Goal: Task Accomplishment & Management: Use online tool/utility

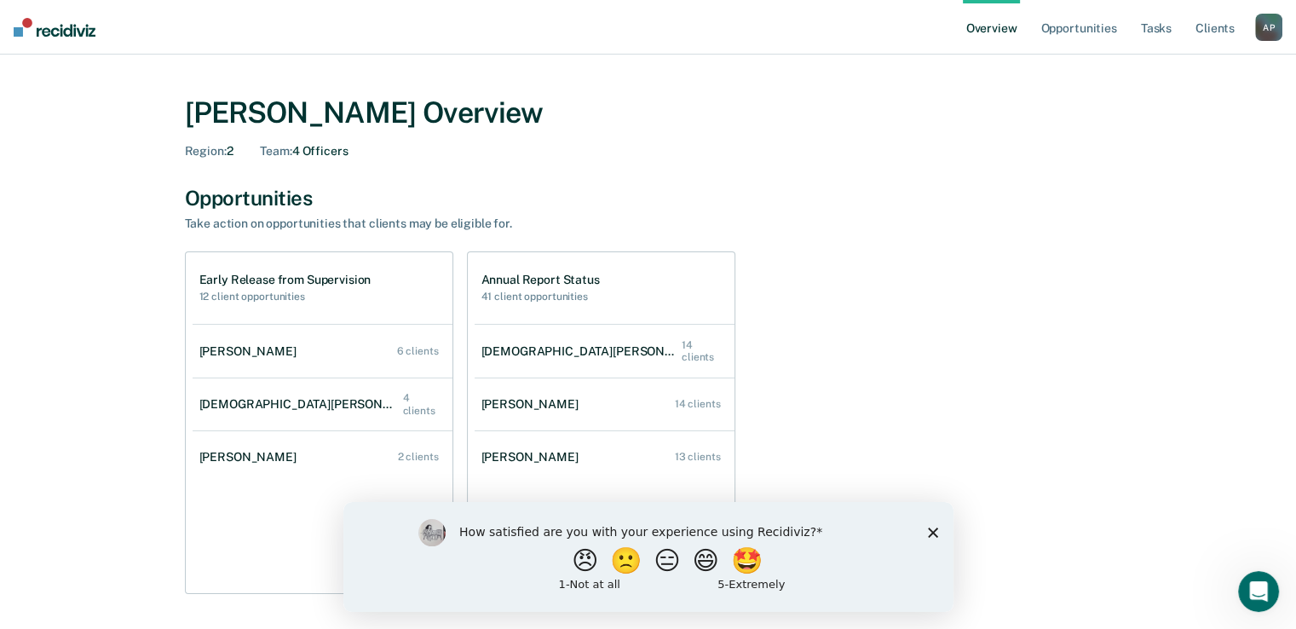
click at [930, 531] on polygon "Close survey" at bounding box center [932, 532] width 10 height 10
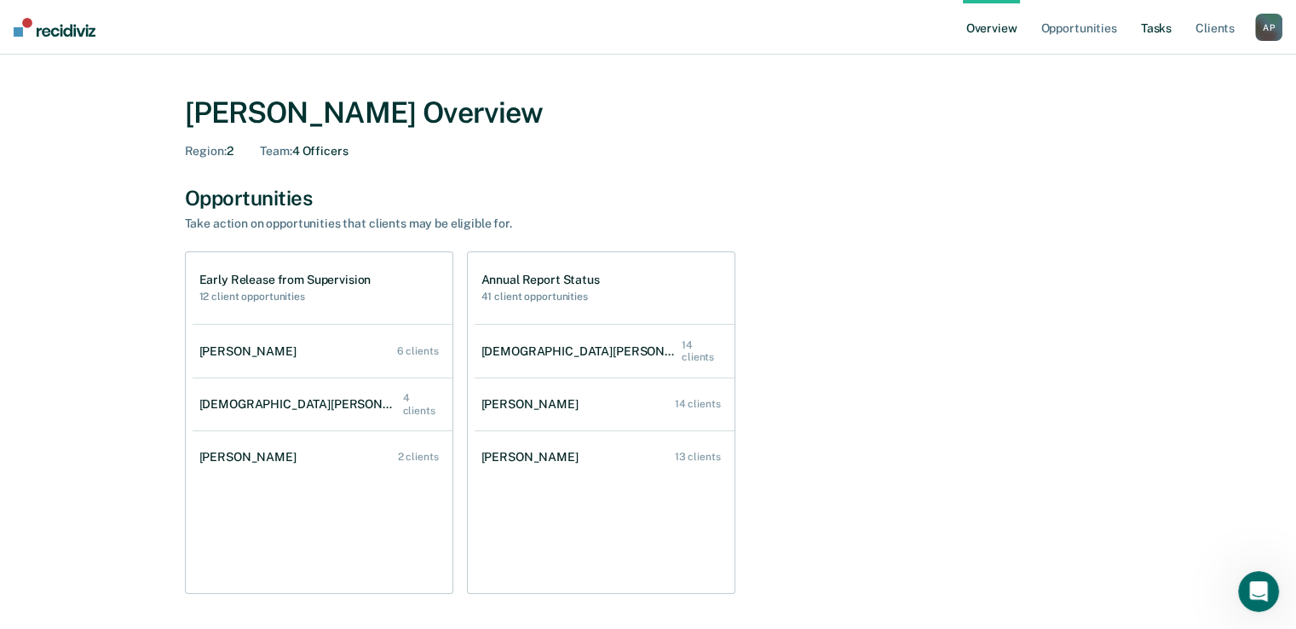
click at [1144, 31] on link "Tasks" at bounding box center [1155, 27] width 37 height 55
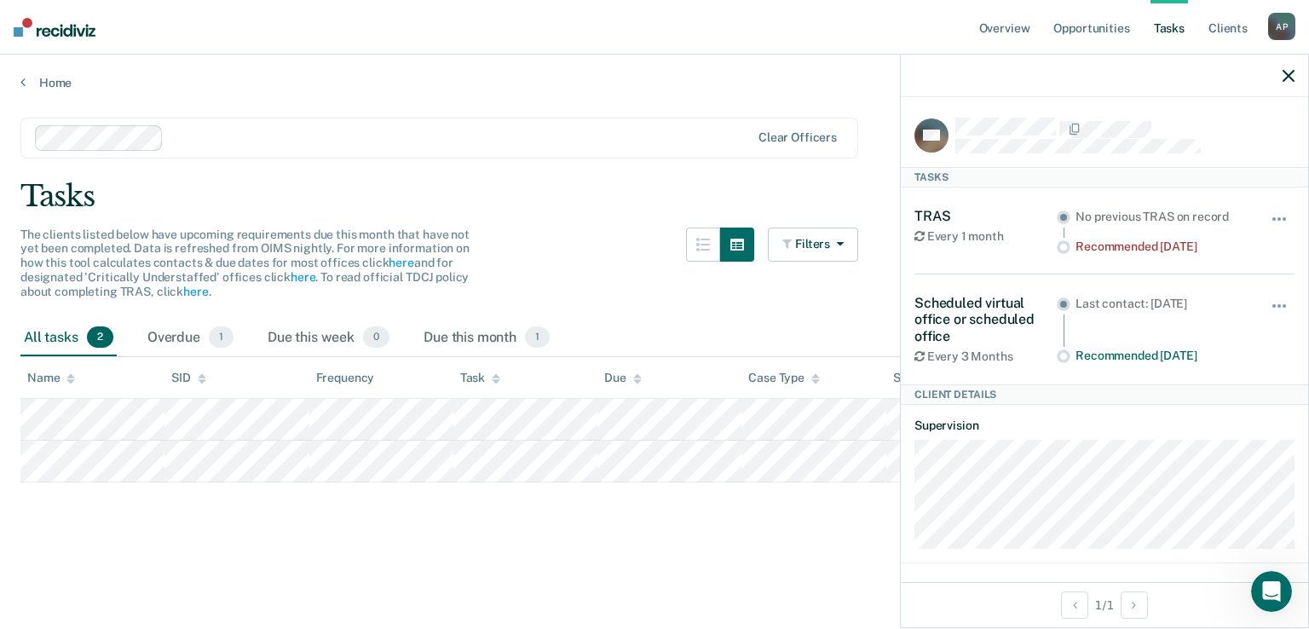
click at [984, 355] on div "Every 3 Months" at bounding box center [985, 356] width 142 height 14
click at [1275, 304] on span "button" at bounding box center [1273, 305] width 3 height 3
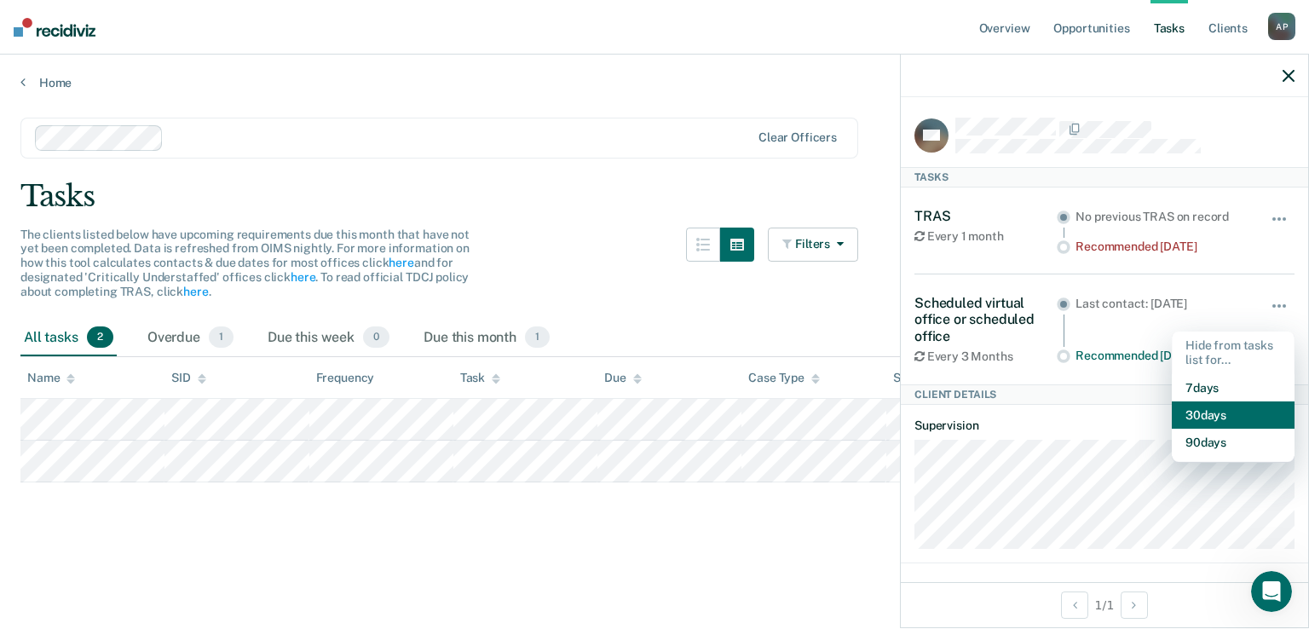
click at [1237, 407] on button "30 days" at bounding box center [1232, 414] width 123 height 27
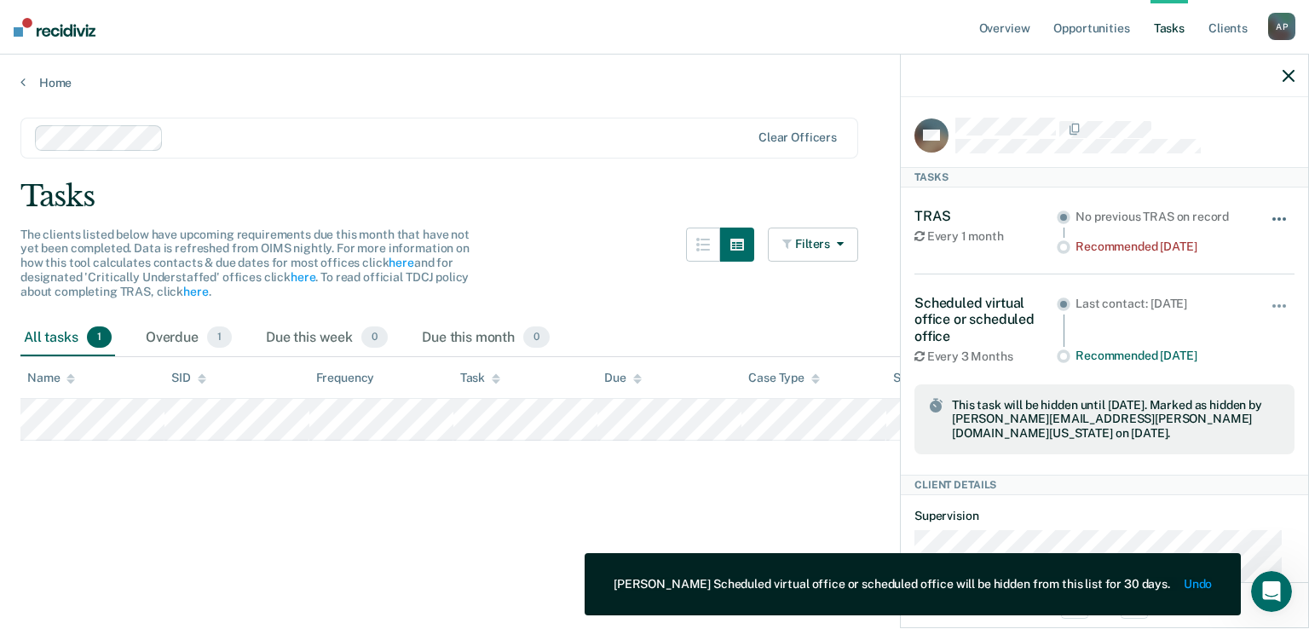
click at [1265, 228] on button "button" at bounding box center [1279, 227] width 29 height 27
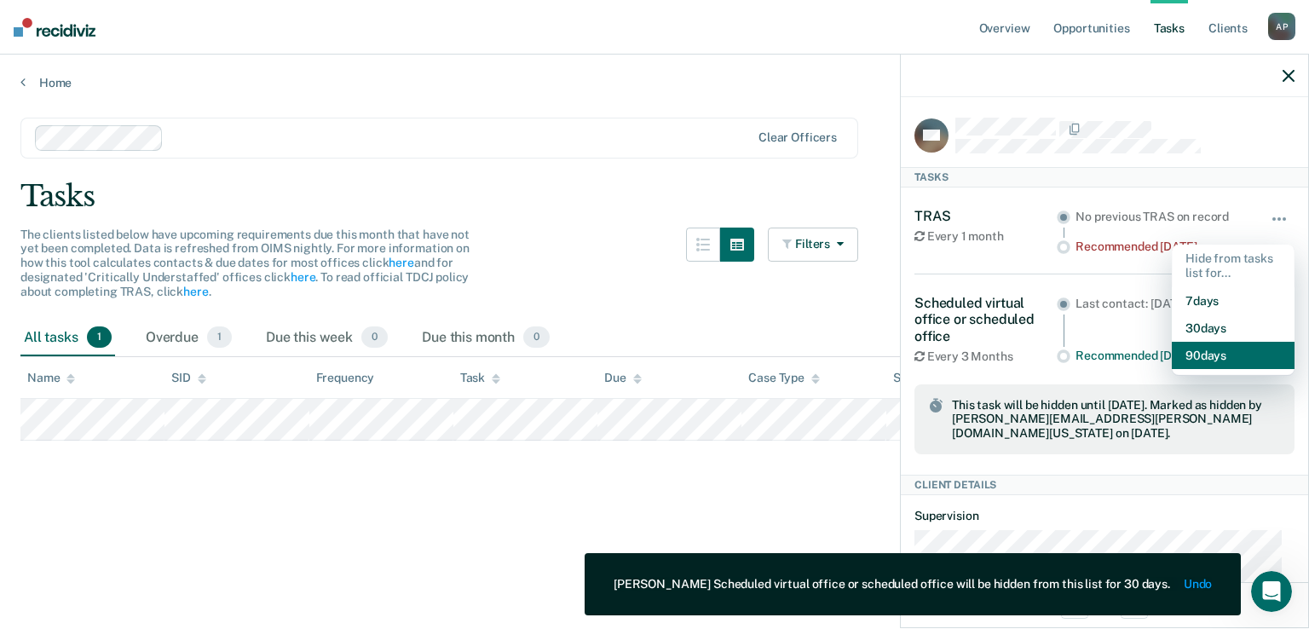
click at [1206, 361] on button "90 days" at bounding box center [1232, 355] width 123 height 27
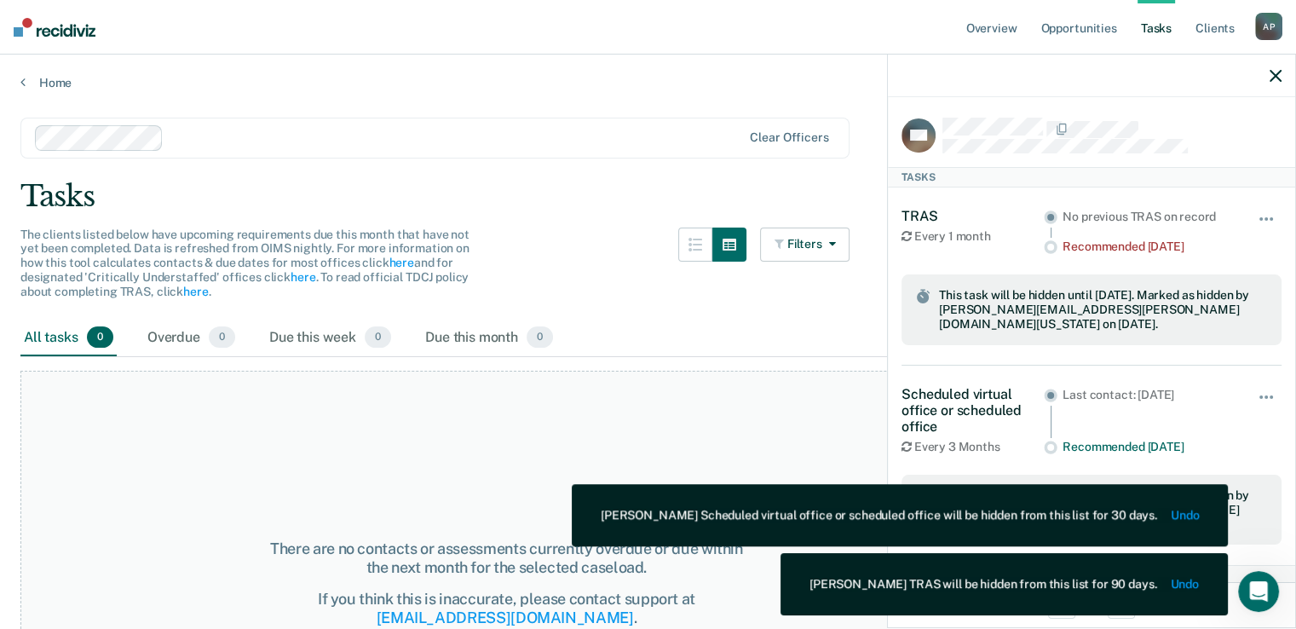
click at [523, 113] on main "Clear officers Tasks The clients listed below have upcoming requirements due th…" at bounding box center [648, 356] width 1296 height 533
click at [27, 76] on link "Home" at bounding box center [647, 82] width 1255 height 15
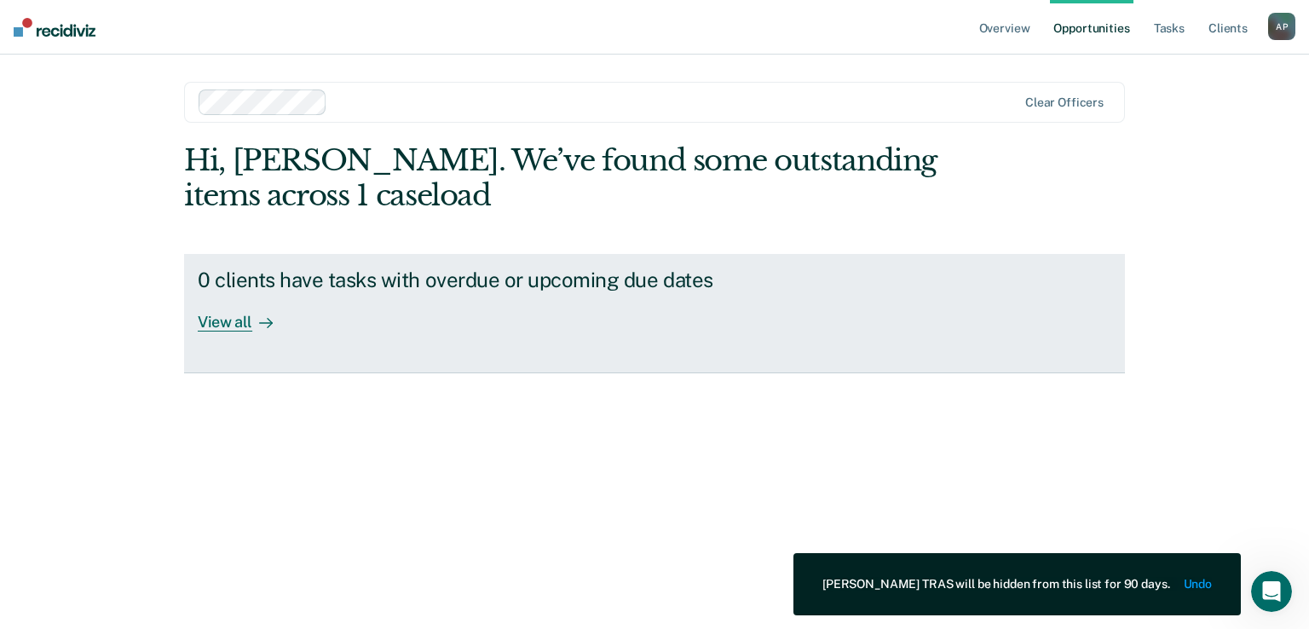
click at [252, 317] on div at bounding box center [262, 322] width 20 height 20
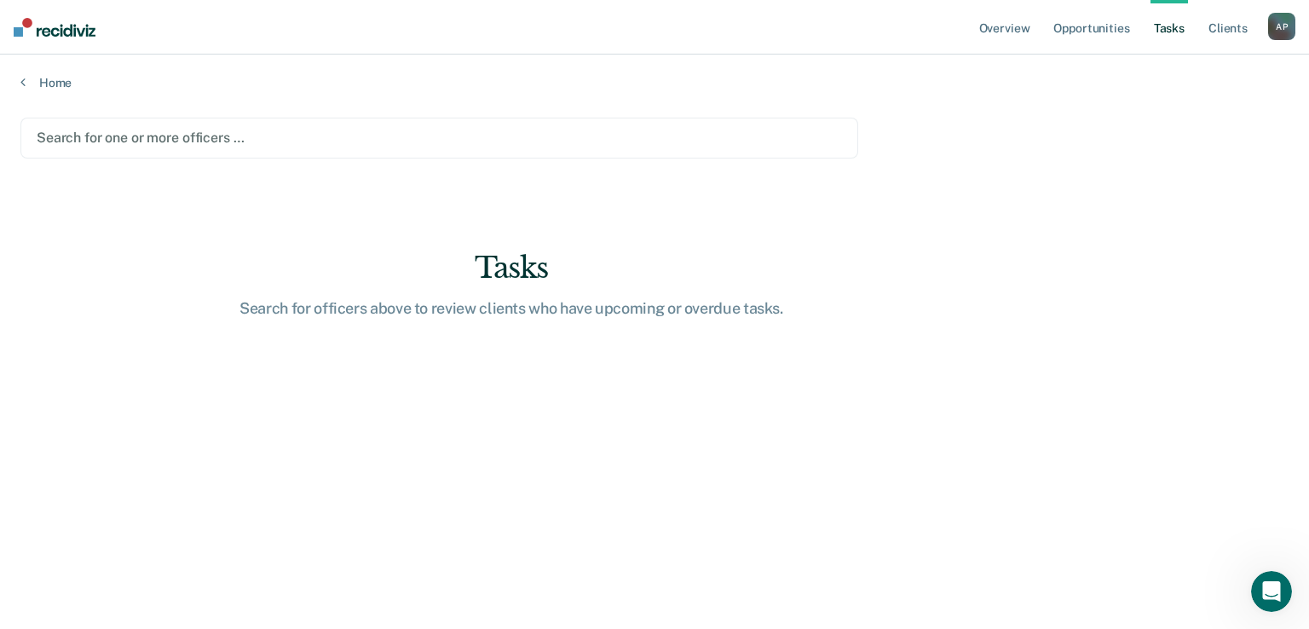
click at [464, 144] on div at bounding box center [439, 138] width 805 height 20
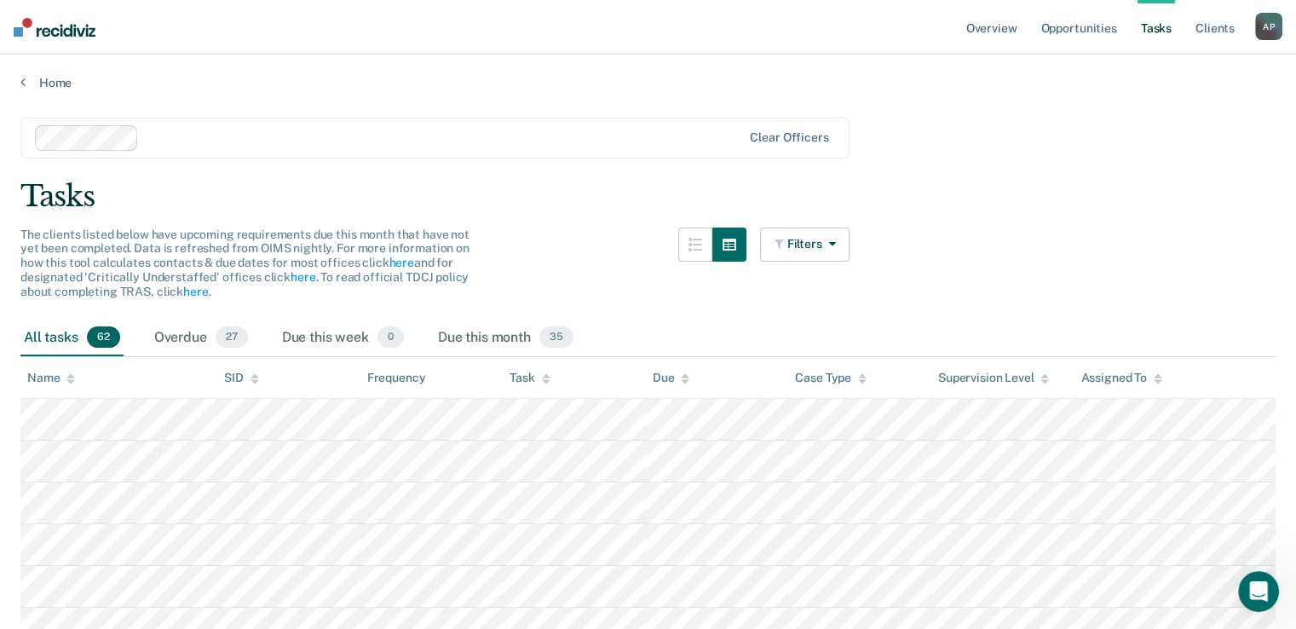
click at [547, 383] on icon at bounding box center [546, 378] width 9 height 11
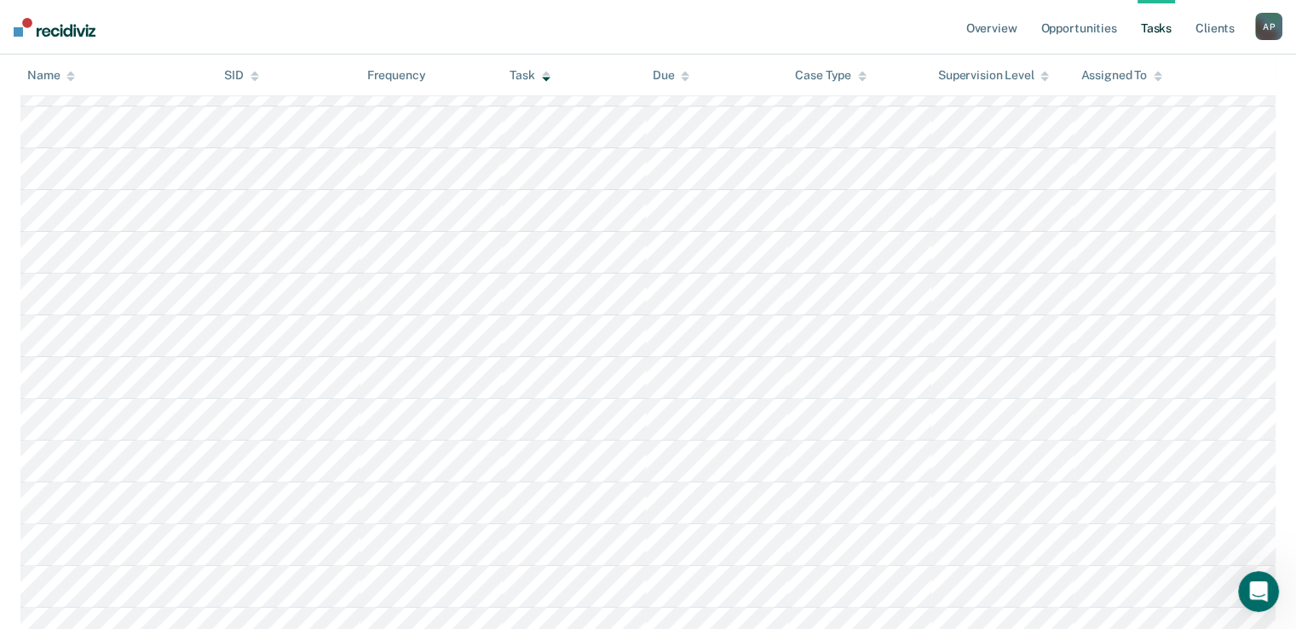
scroll to position [426, 0]
